Goal: Find contact information: Find contact information

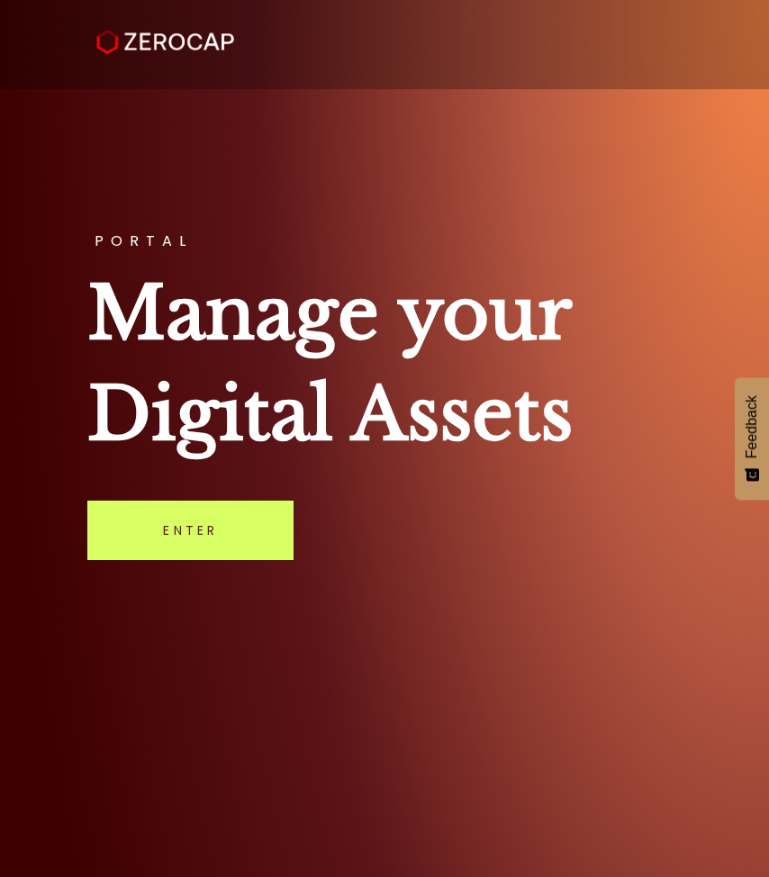
click at [203, 570] on div "PORTAL Manage your Digital Assets Enter" at bounding box center [384, 438] width 769 height 877
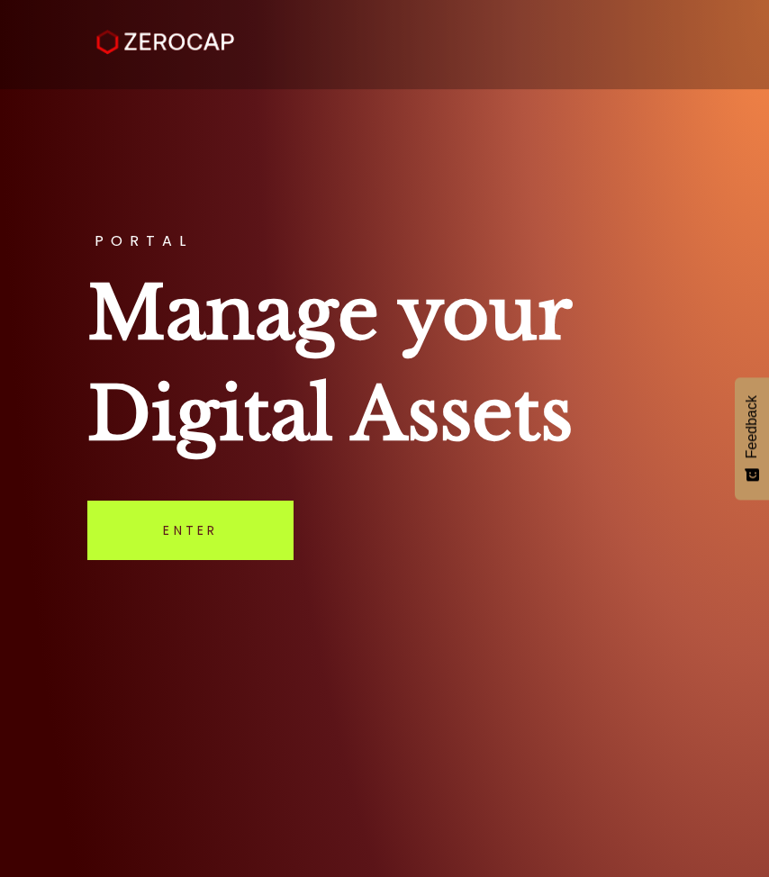
click at [205, 530] on link "Enter" at bounding box center [190, 530] width 206 height 59
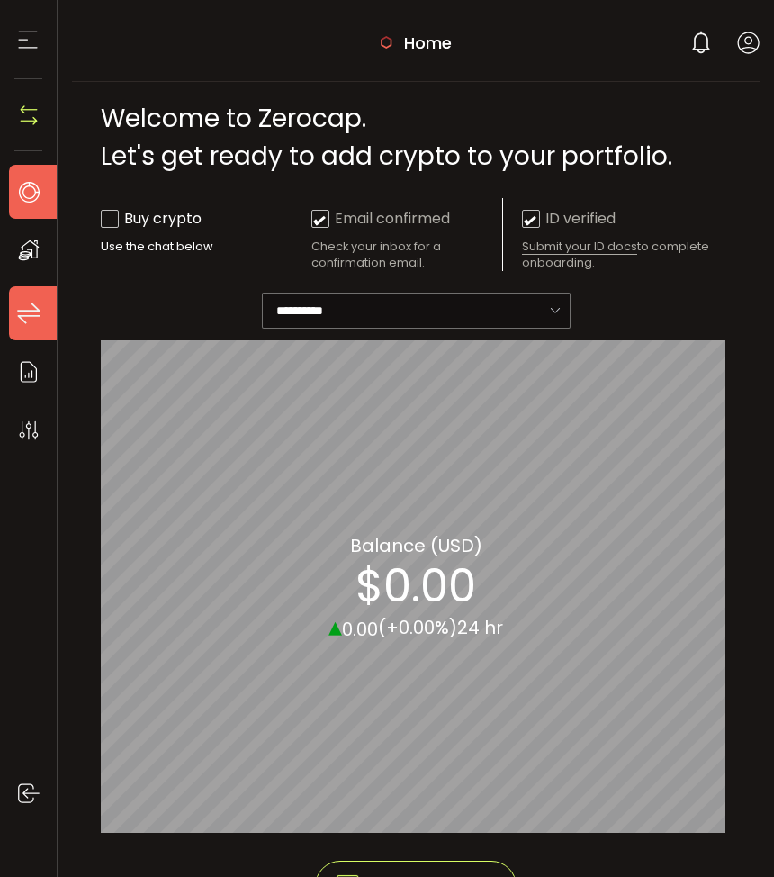
click at [31, 296] on li "Transfers" at bounding box center [38, 313] width 58 height 54
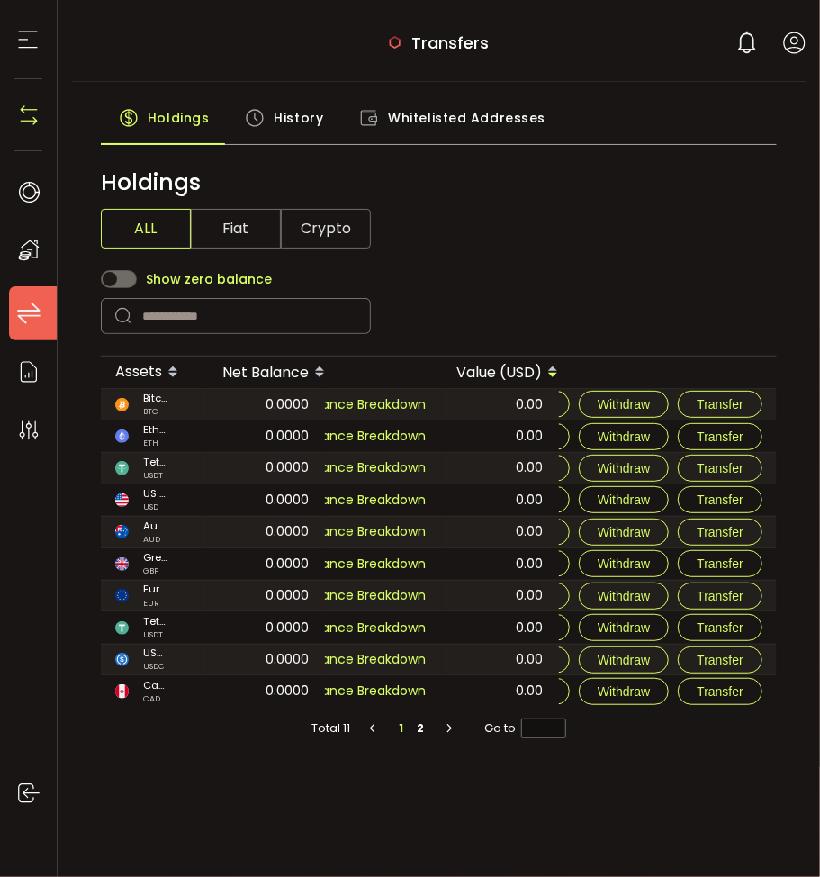
click at [34, 254] on icon at bounding box center [28, 250] width 27 height 27
click at [32, 343] on ul "Home Trading My Assets Transfers Reporting Preferences Log out" at bounding box center [33, 514] width 67 height 726
click at [40, 373] on icon at bounding box center [28, 371] width 27 height 27
click at [36, 424] on icon at bounding box center [28, 430] width 27 height 27
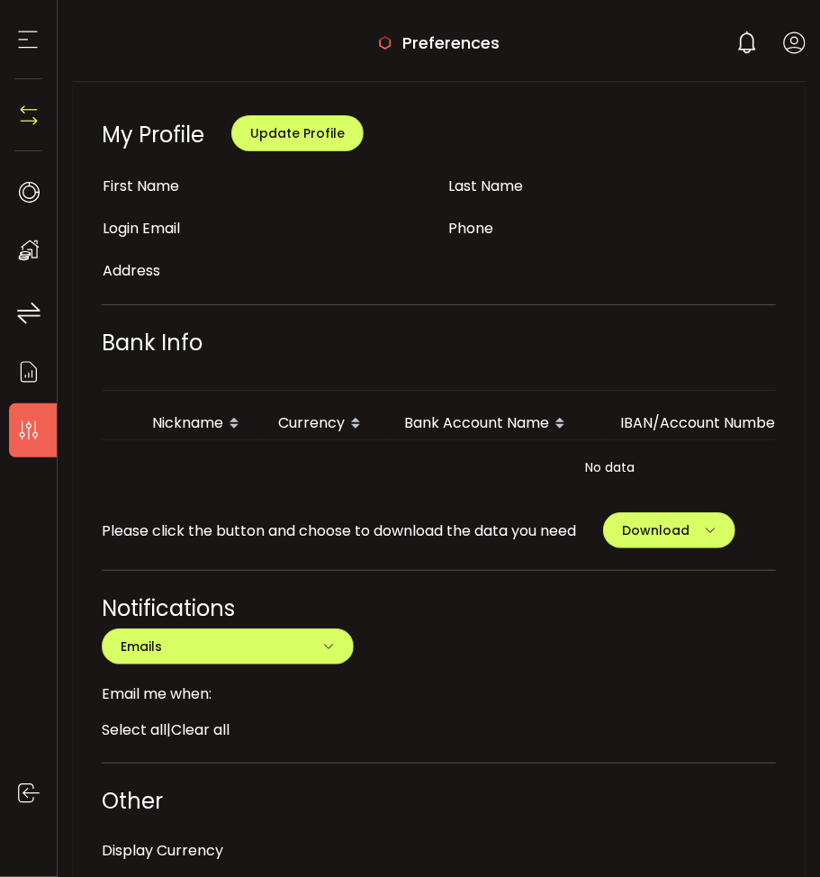
click at [31, 444] on li "Preferences" at bounding box center [38, 430] width 58 height 54
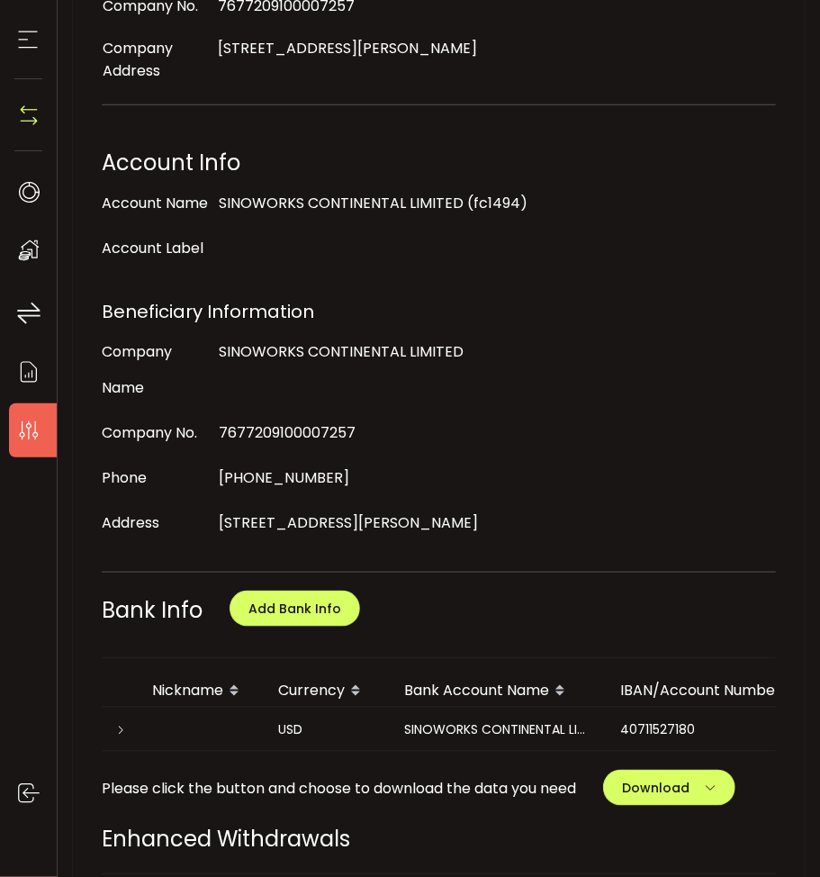
scroll to position [630, 0]
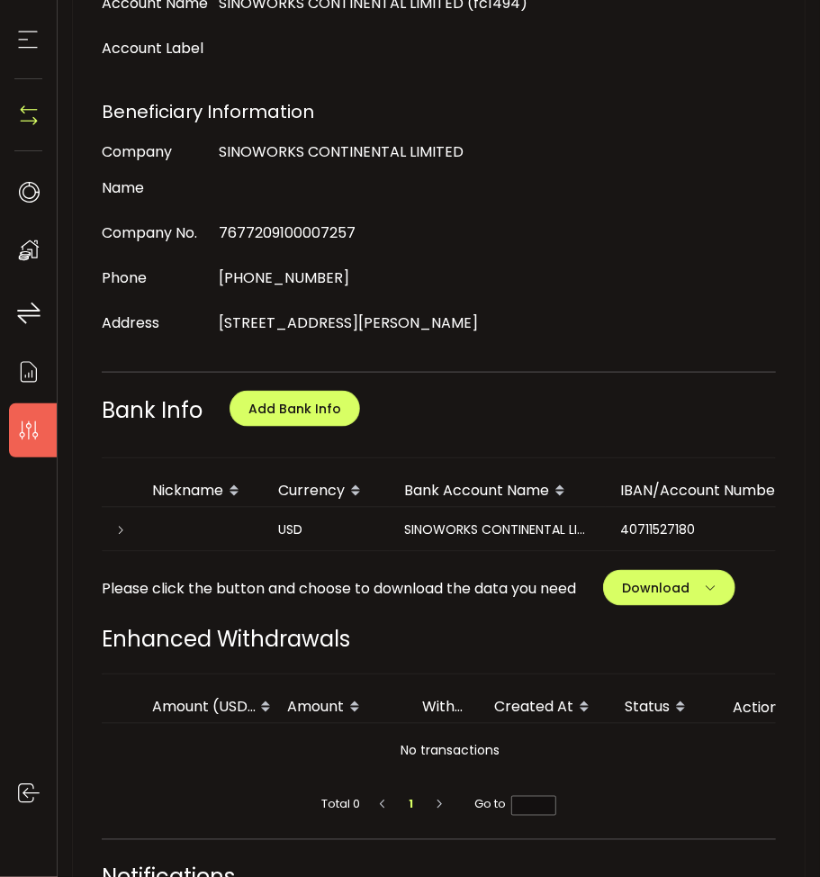
drag, startPoint x: 636, startPoint y: 569, endPoint x: 699, endPoint y: 563, distance: 63.3
click at [699, 540] on div "40711527180" at bounding box center [714, 529] width 216 height 21
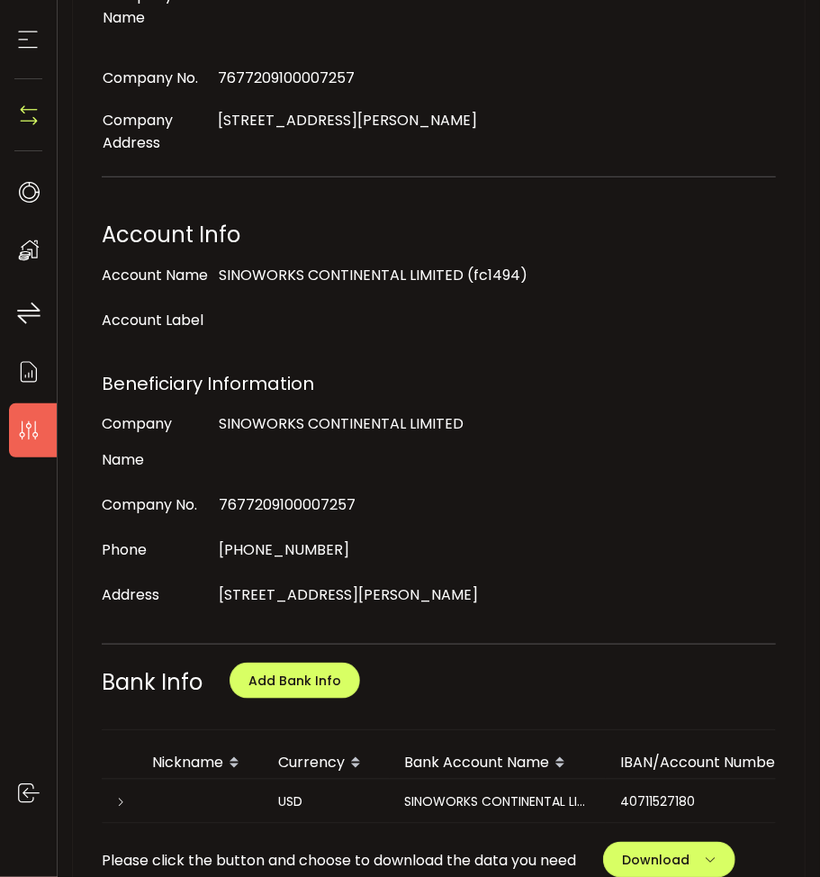
scroll to position [180, 0]
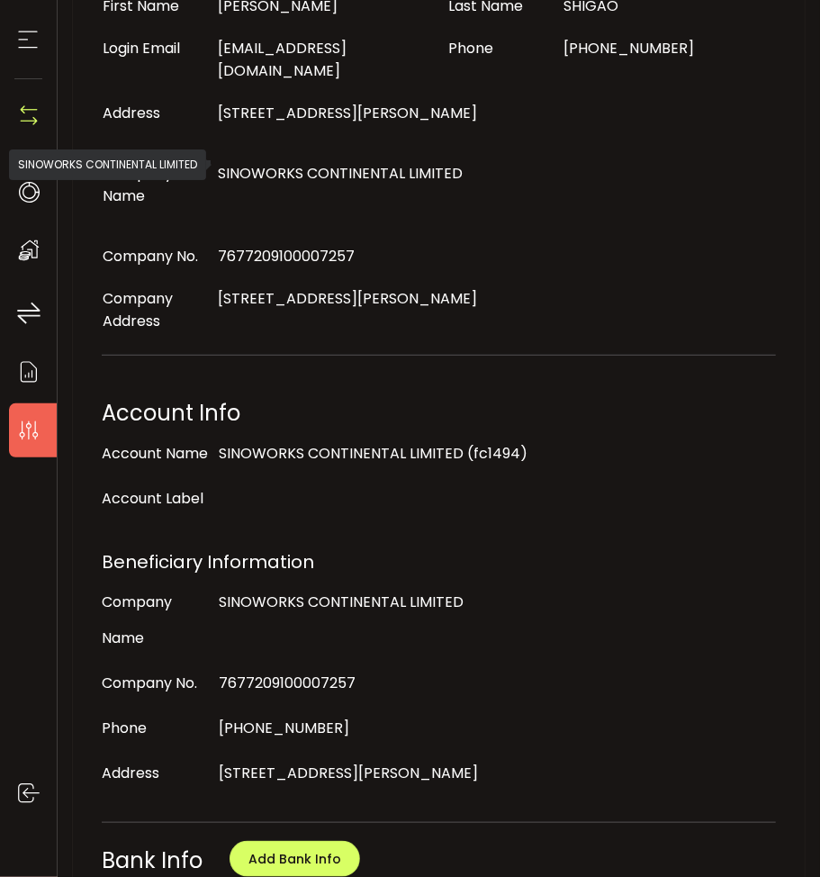
click at [243, 163] on span "SINOWORKS CONTINENTAL LIMITED" at bounding box center [340, 173] width 245 height 21
click at [220, 165] on div "SINOWORKS CONTINENTAL LIMITED" at bounding box center [439, 173] width 462 height 24
drag, startPoint x: 220, startPoint y: 165, endPoint x: 479, endPoint y: 167, distance: 259.3
click at [479, 167] on div "SINOWORKS CONTINENTAL LIMITED" at bounding box center [439, 173] width 462 height 24
copy span "SINOWORKS CONTINENTAL LIMITED"
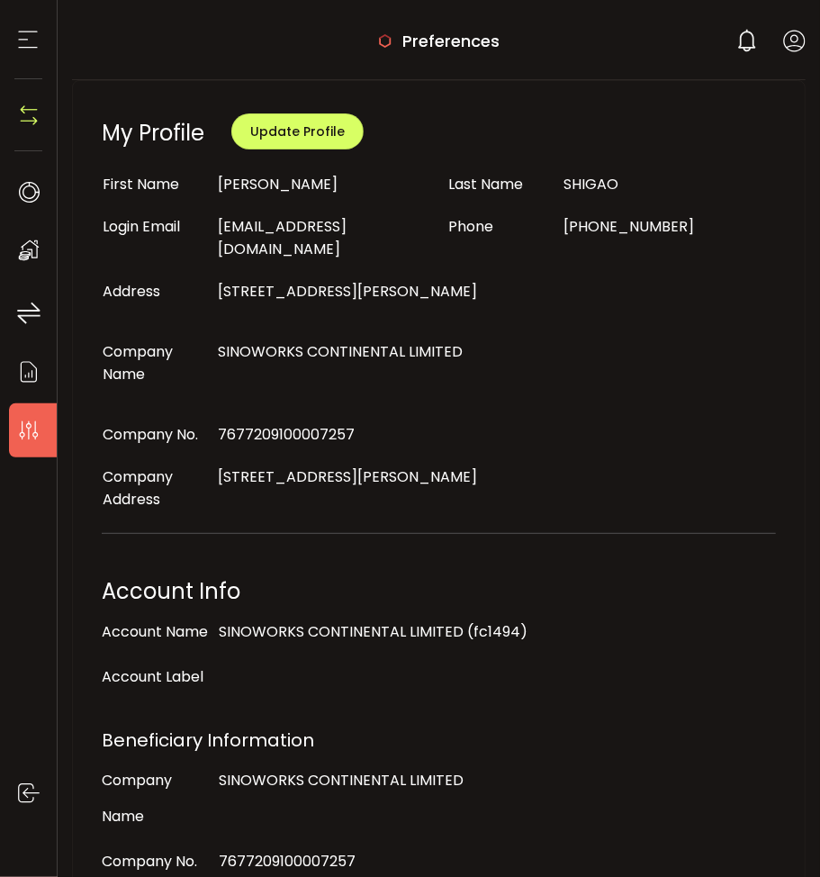
scroll to position [0, 0]
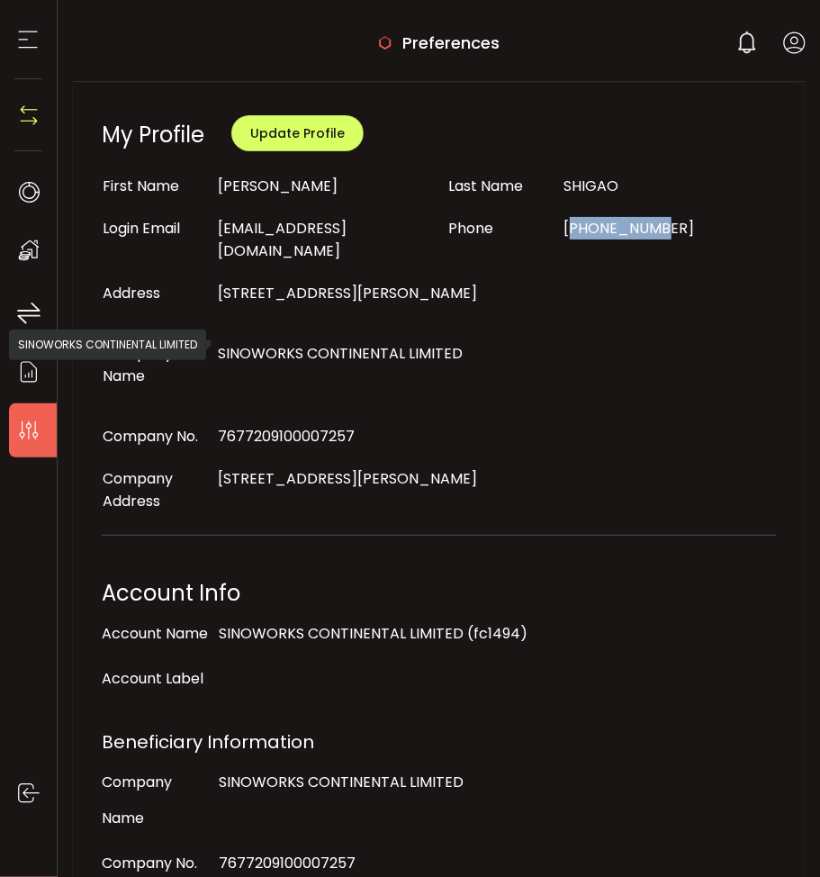
drag, startPoint x: 569, startPoint y: 217, endPoint x: 648, endPoint y: 217, distance: 79.2
click at [648, 218] on span "[PHONE_NUMBER]" at bounding box center [629, 228] width 131 height 21
click at [268, 343] on span "SINOWORKS CONTINENTAL LIMITED" at bounding box center [340, 353] width 245 height 21
copy span "SINOWORKS"
